Goal: Navigation & Orientation: Find specific page/section

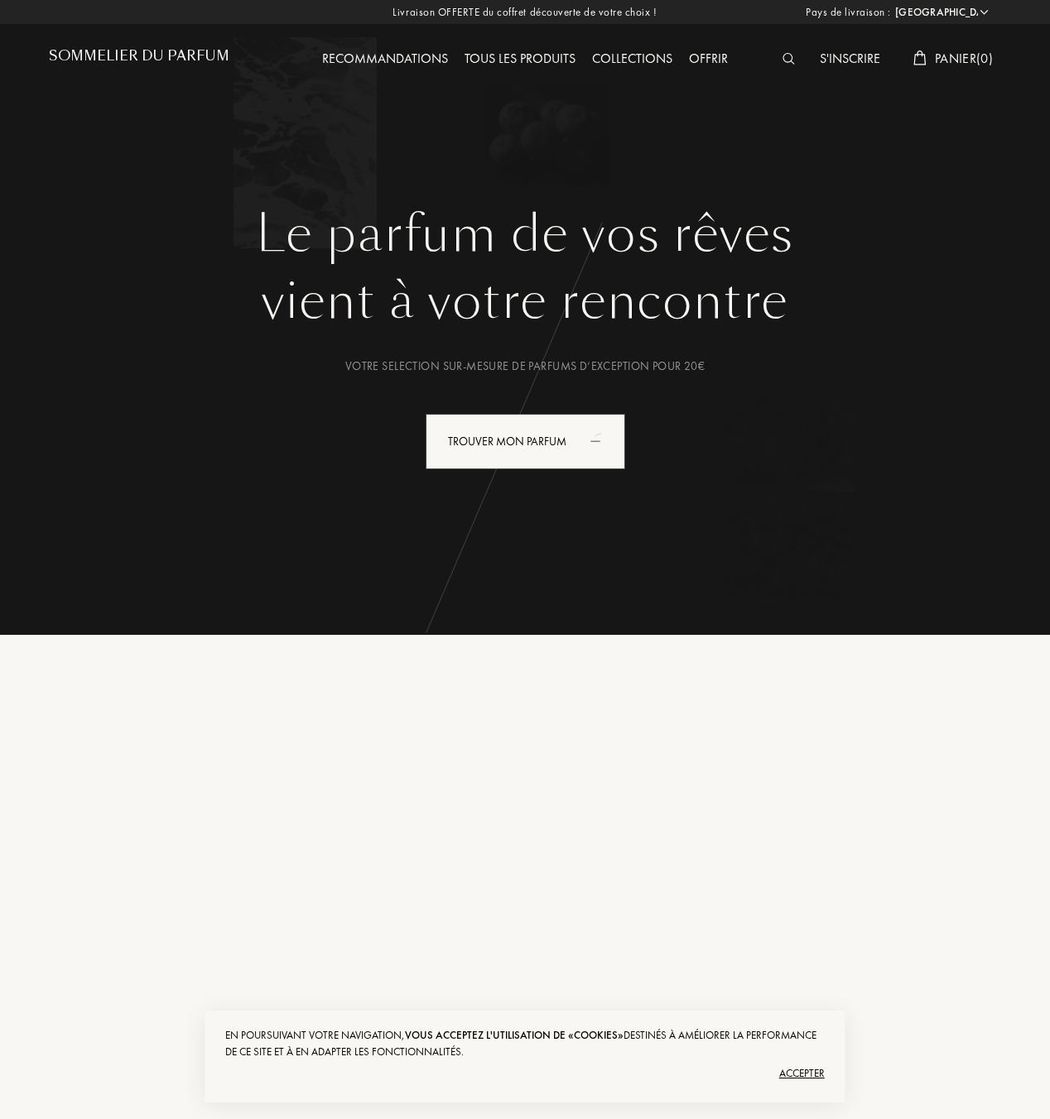
select select "FR"
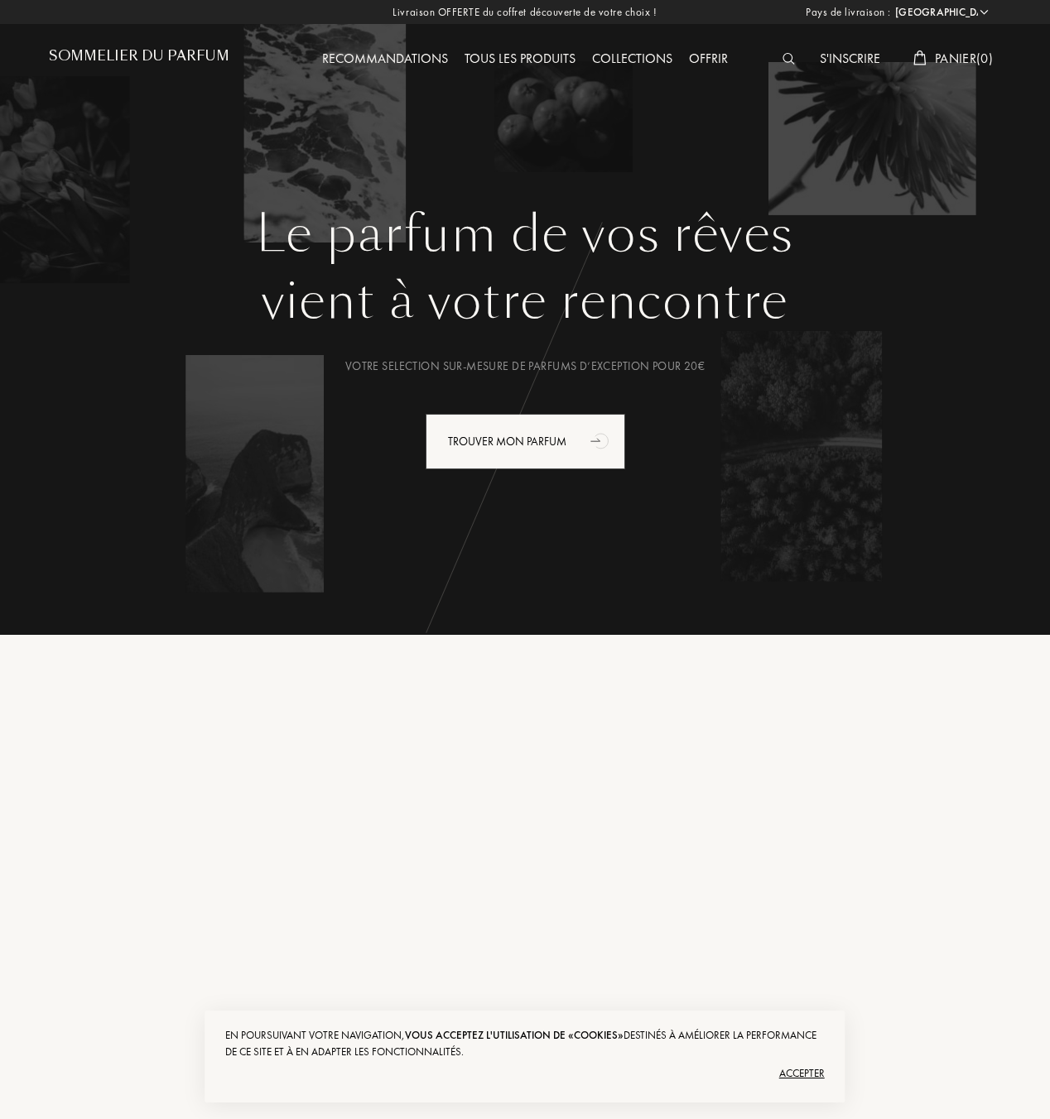
click at [787, 60] on img at bounding box center [788, 59] width 12 height 12
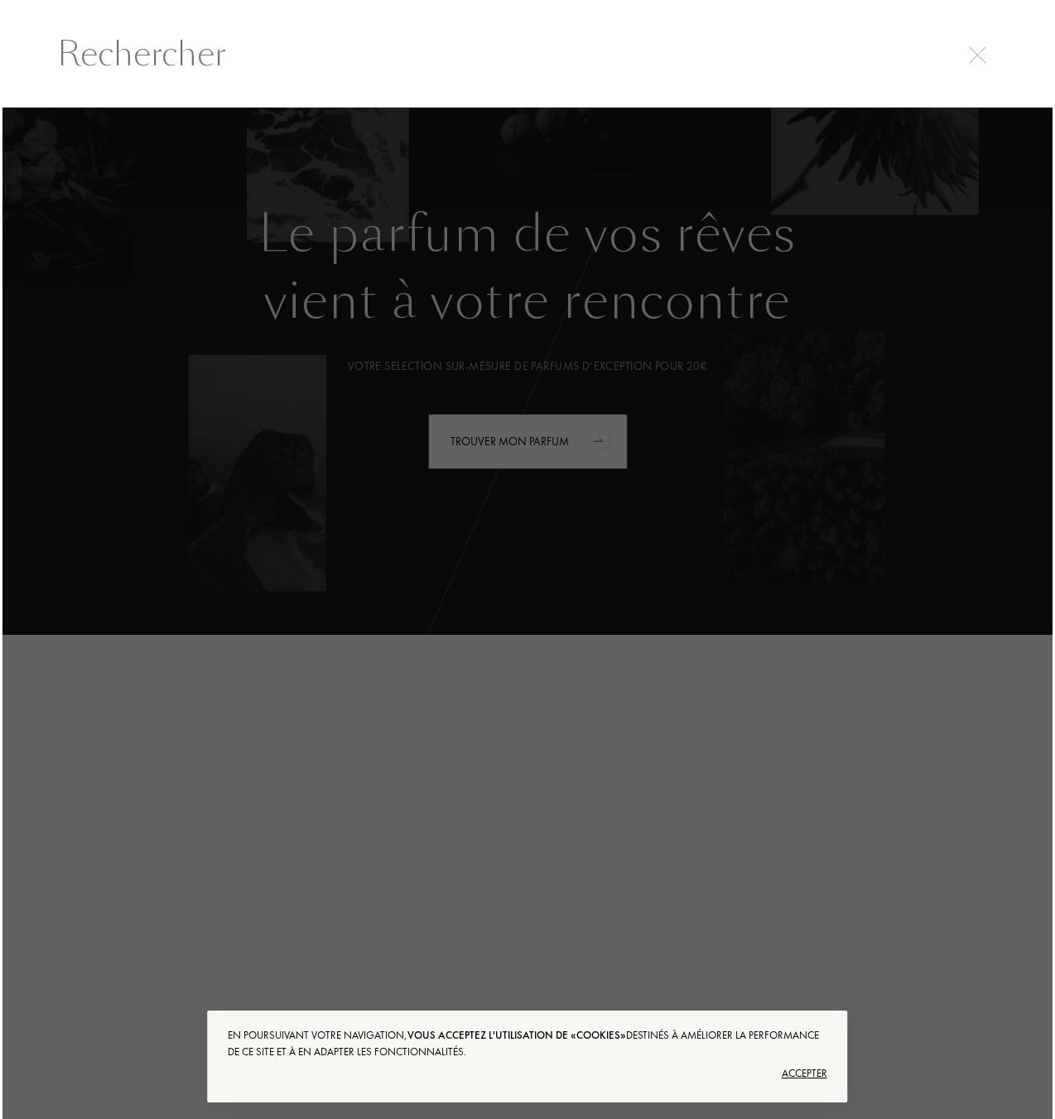
scroll to position [1, 0]
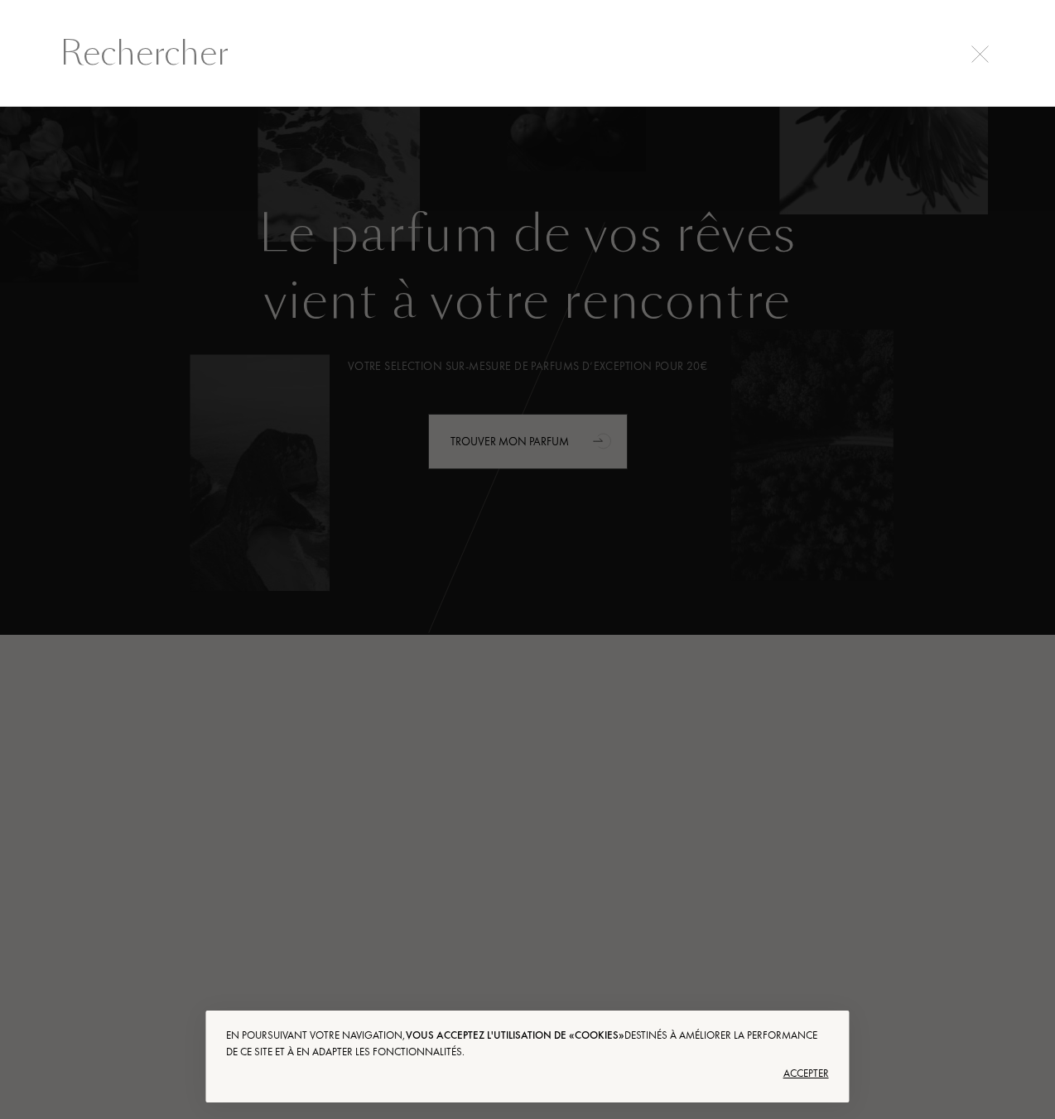
click at [976, 54] on img at bounding box center [979, 54] width 17 height 17
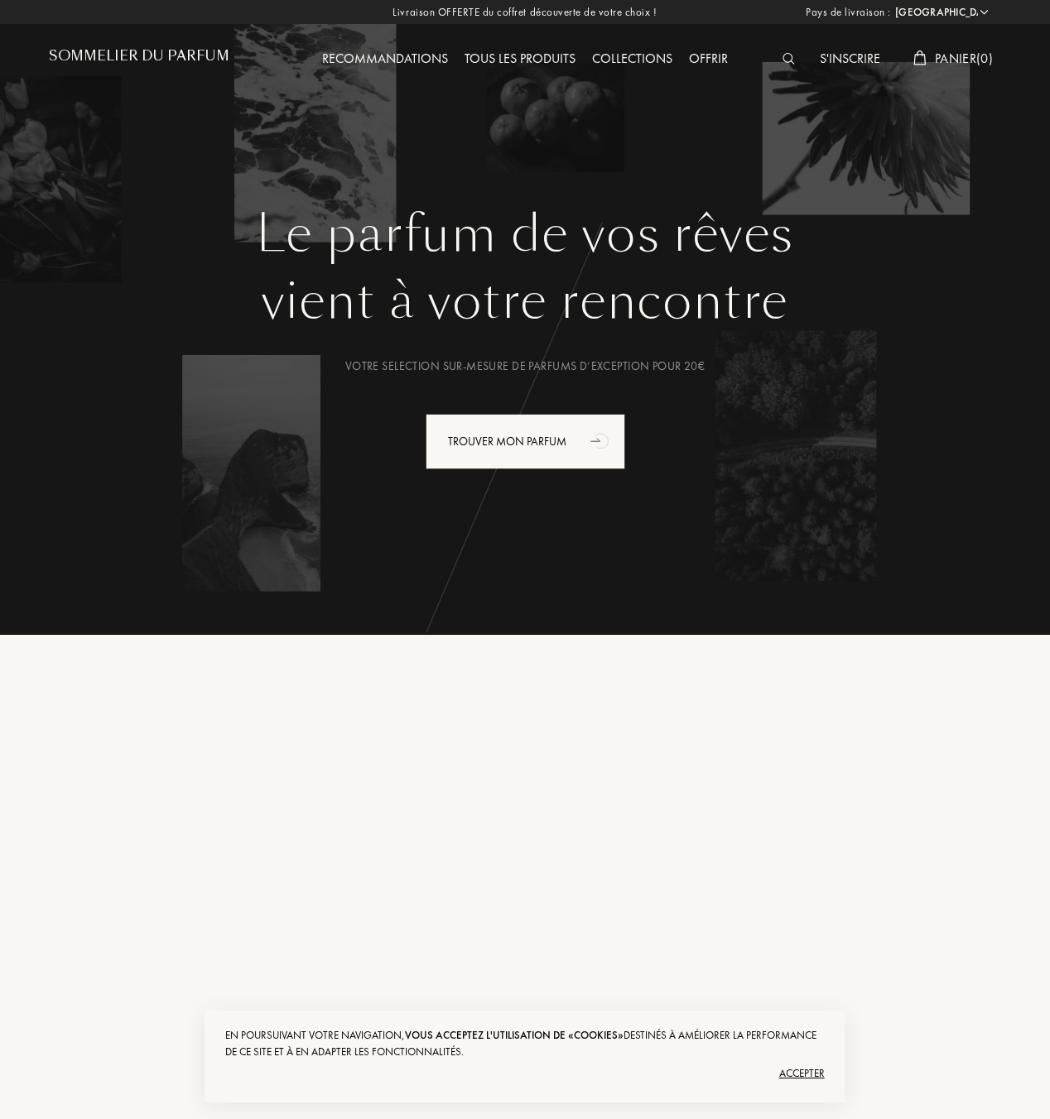
click at [777, 64] on div at bounding box center [792, 60] width 37 height 22
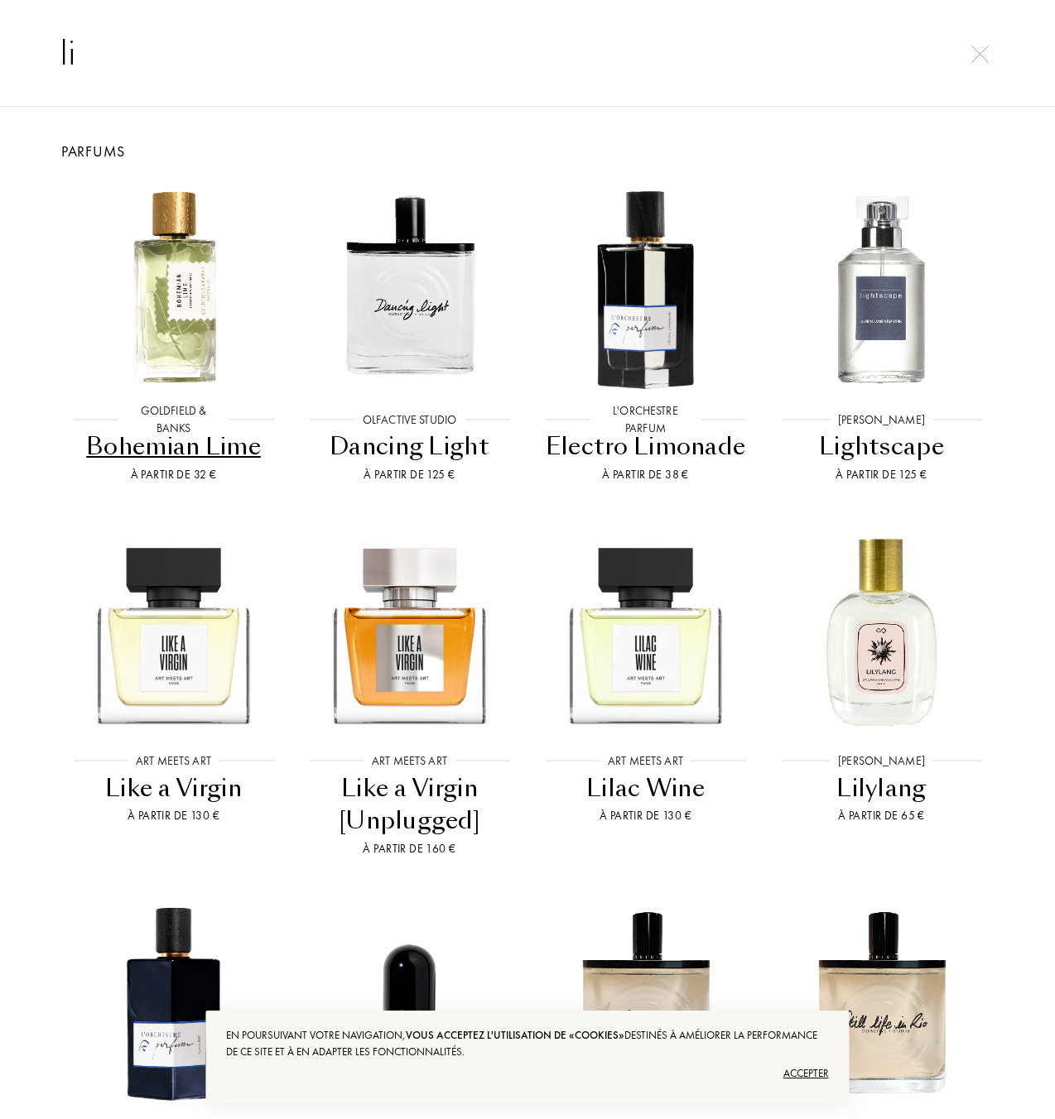
type input "l"
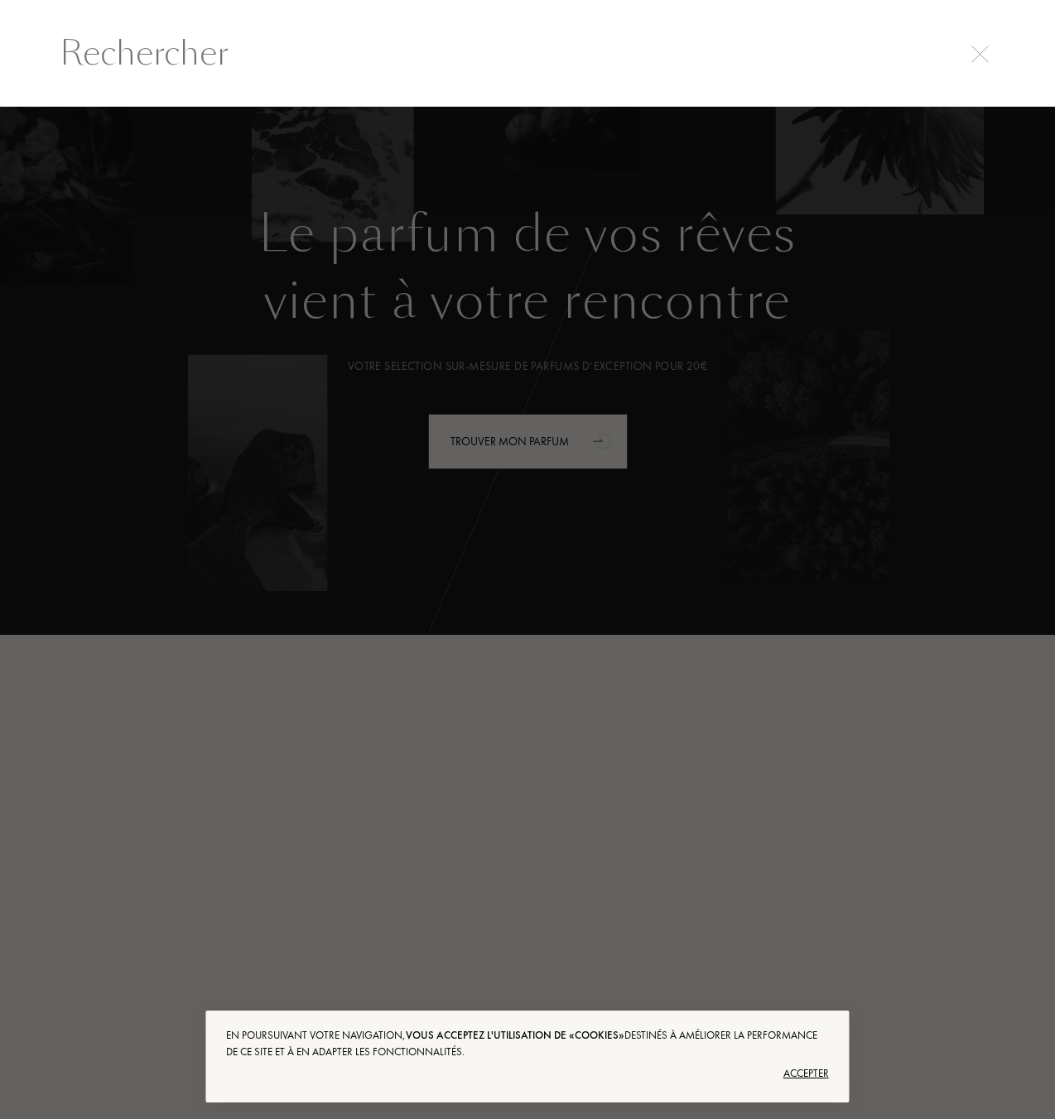
click at [988, 59] on div at bounding box center [979, 52] width 23 height 20
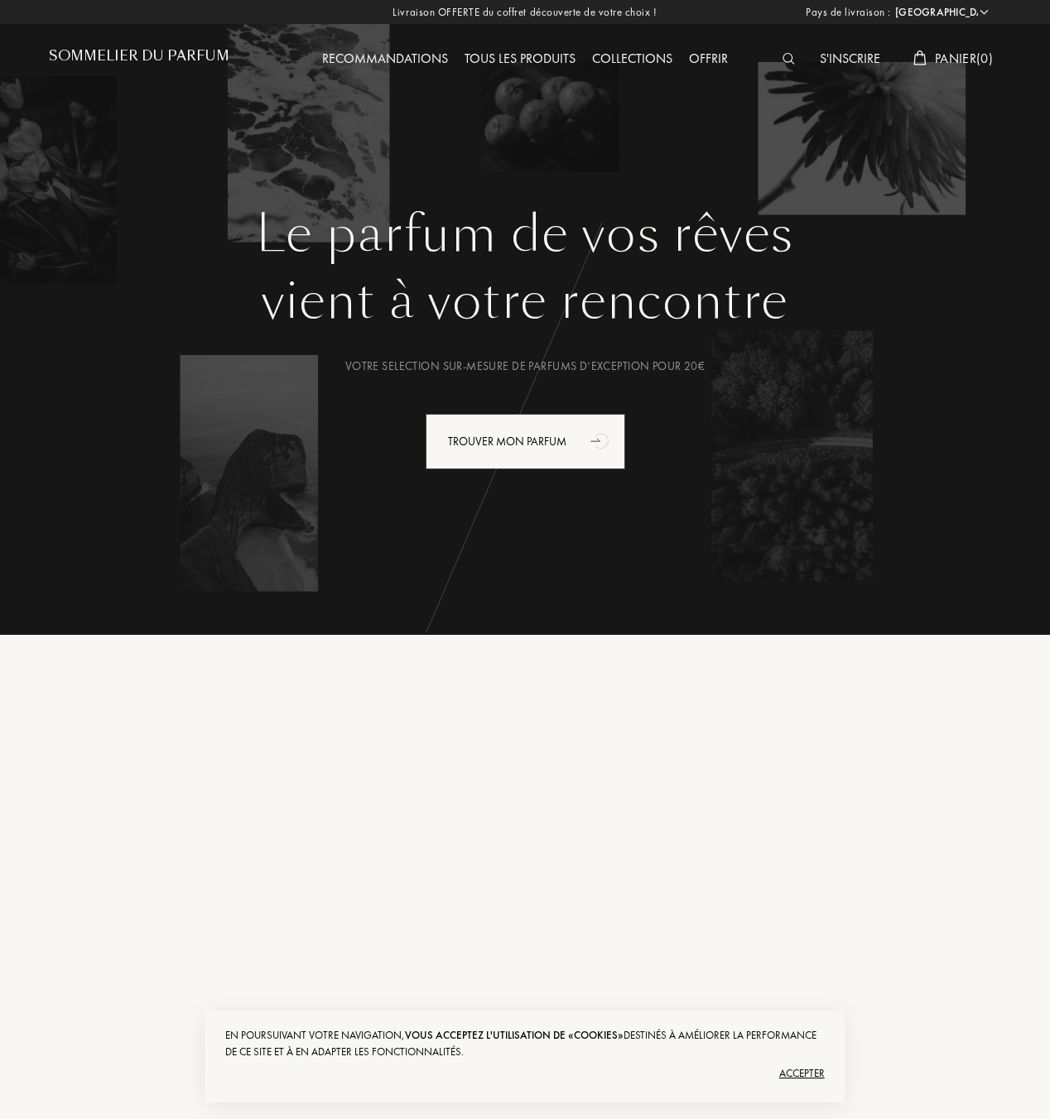
click at [542, 59] on div "Tous les produits" at bounding box center [519, 60] width 127 height 22
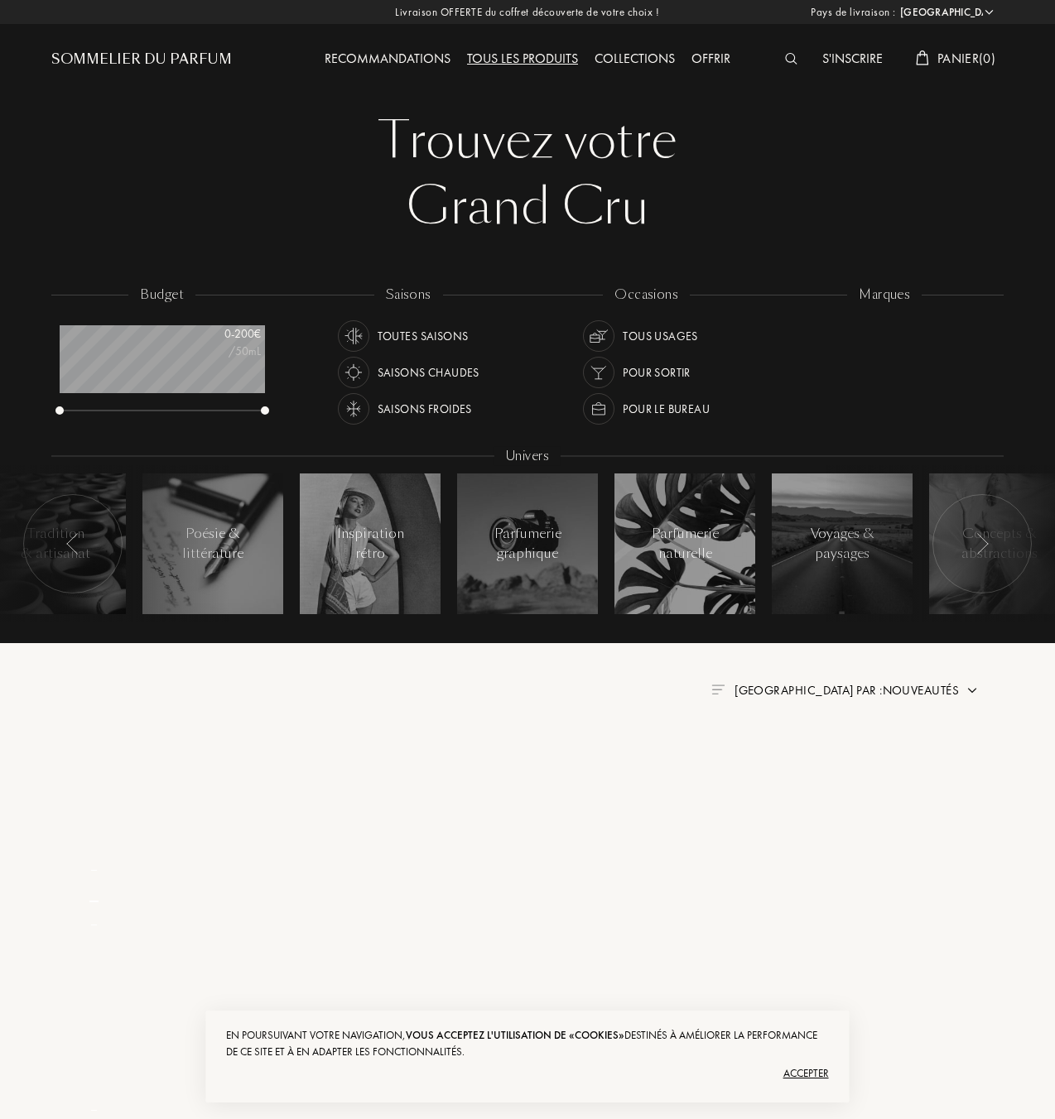
select select "FR"
